Goal: Task Accomplishment & Management: Use online tool/utility

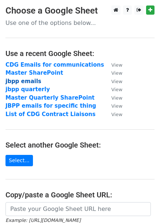
click at [26, 81] on strong "jbpp emails" at bounding box center [23, 81] width 36 height 7
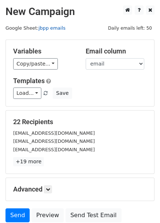
click at [44, 28] on link "jbpp emails" at bounding box center [51, 27] width 27 height 5
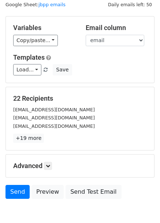
scroll to position [60, 0]
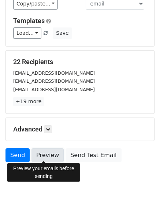
click at [44, 156] on link "Preview" at bounding box center [48, 155] width 32 height 14
